Goal: Transaction & Acquisition: Obtain resource

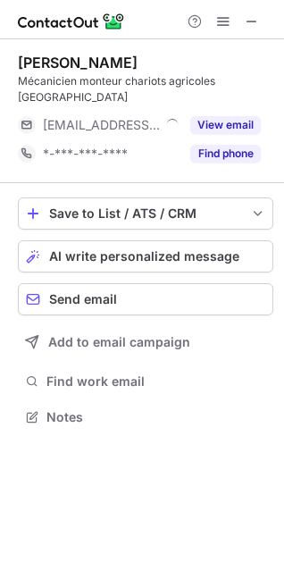
scroll to position [388, 284]
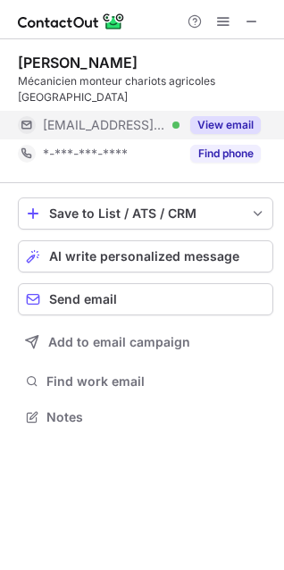
click at [203, 116] on button "View email" at bounding box center [225, 125] width 71 height 18
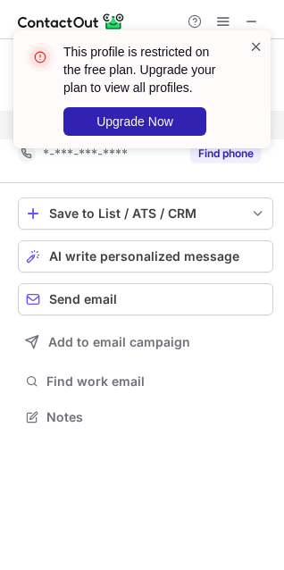
click at [258, 48] on span at bounding box center [256, 47] width 14 height 18
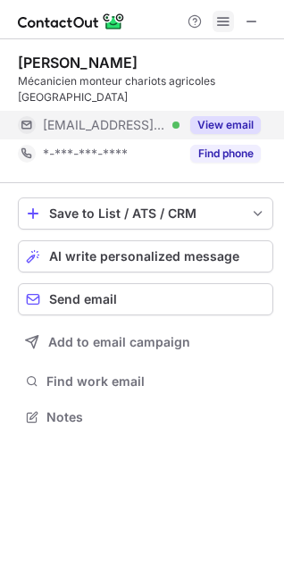
click at [224, 20] on span at bounding box center [223, 21] width 14 height 14
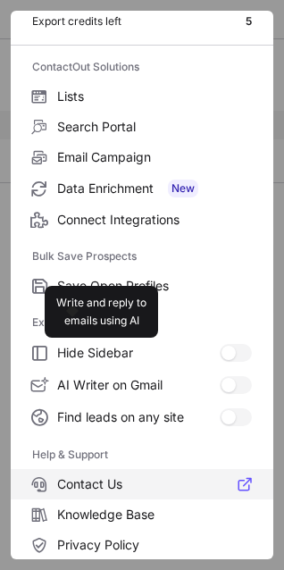
scroll to position [173, 0]
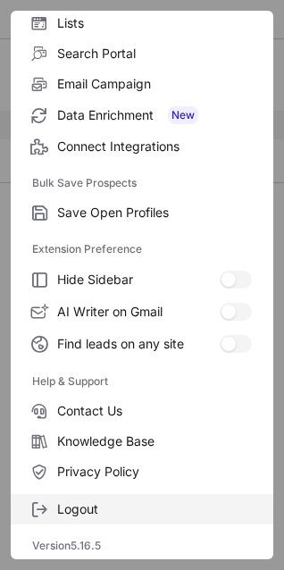
click at [81, 519] on label "Logout" at bounding box center [142, 509] width 263 height 30
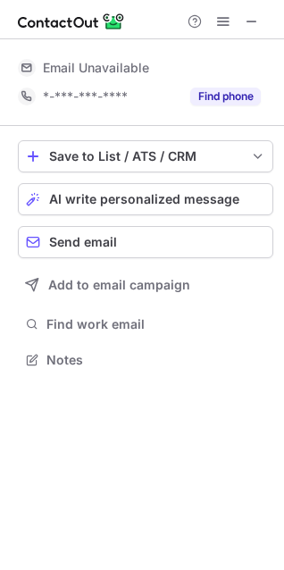
scroll to position [9, 8]
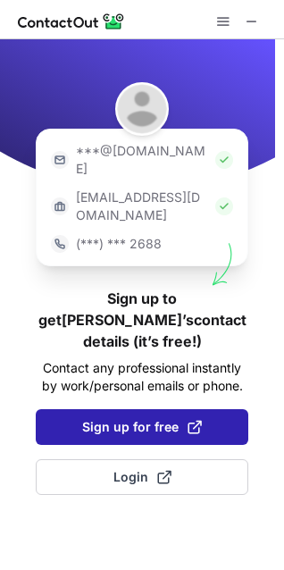
click at [130, 418] on span "Sign up for free" at bounding box center [142, 427] width 120 height 18
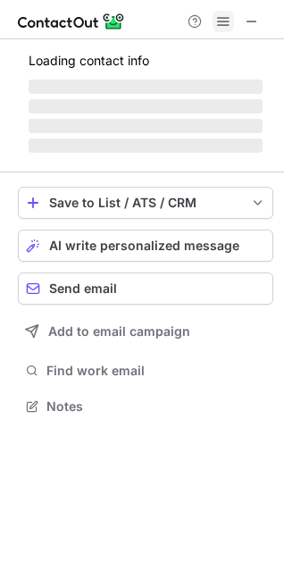
click at [222, 24] on span at bounding box center [223, 21] width 14 height 14
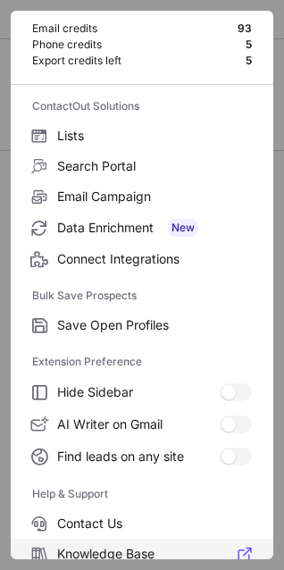
scroll to position [173, 0]
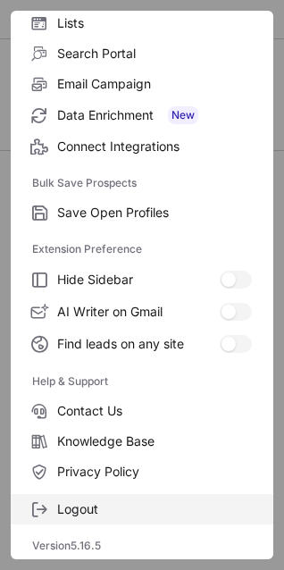
click at [90, 511] on span "Logout" at bounding box center [154, 510] width 195 height 16
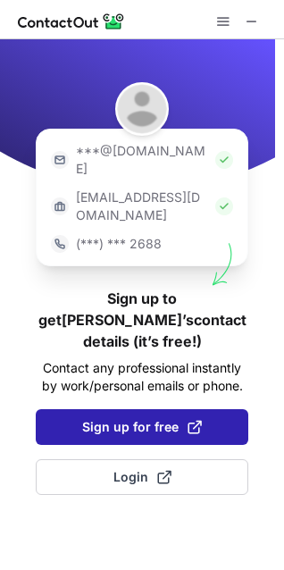
click at [131, 418] on span "Sign up for free" at bounding box center [142, 427] width 120 height 18
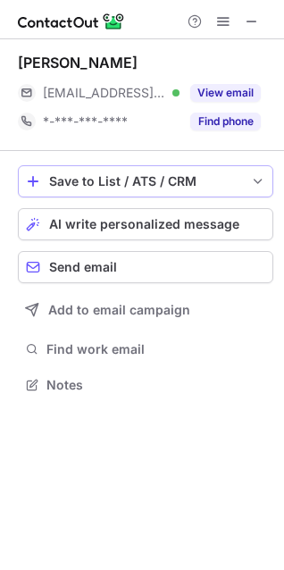
scroll to position [372, 284]
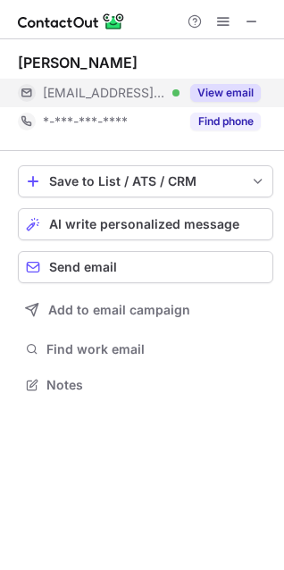
click at [237, 95] on button "View email" at bounding box center [225, 93] width 71 height 18
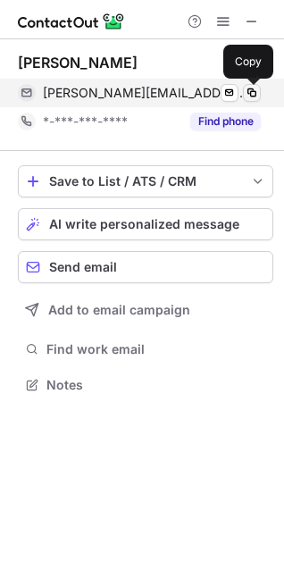
click at [257, 94] on span at bounding box center [252, 93] width 14 height 14
